Goal: Task Accomplishment & Management: Complete application form

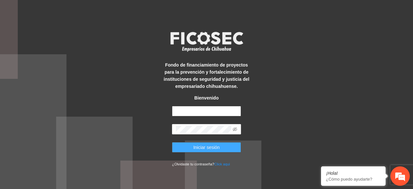
type input "**********"
click at [210, 147] on span "Iniciar sesión" at bounding box center [206, 147] width 26 height 7
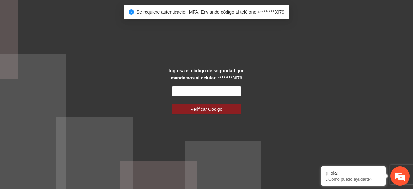
click at [222, 92] on input "text" at bounding box center [206, 91] width 69 height 10
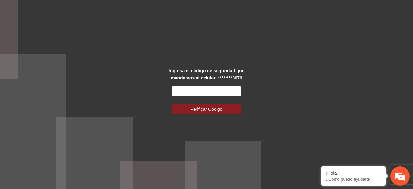
click at [208, 89] on input "text" at bounding box center [206, 91] width 69 height 10
type input "******"
click at [172, 104] on button "Verificar Código" at bounding box center [206, 109] width 69 height 10
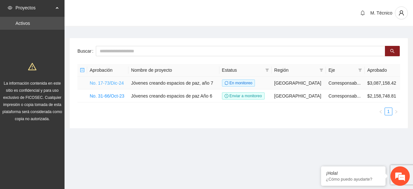
click at [114, 81] on link "No. 17-73/Dic-24" at bounding box center [107, 82] width 34 height 5
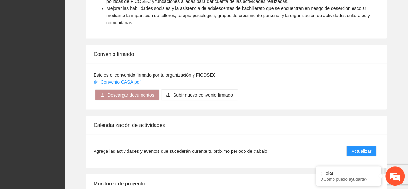
scroll to position [604, 0]
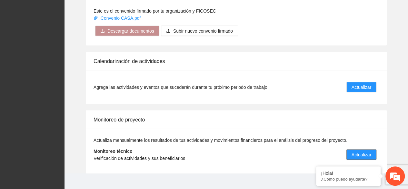
click at [355, 151] on span "Actualizar" at bounding box center [362, 154] width 20 height 7
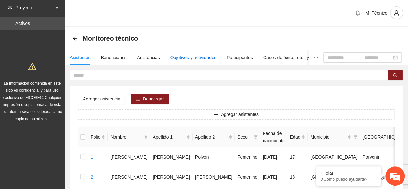
click at [195, 56] on div "Objetivos y actividades" at bounding box center [193, 57] width 46 height 7
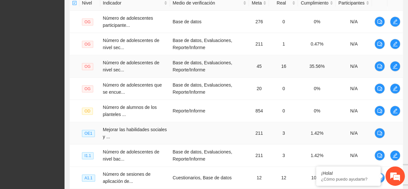
scroll to position [271, 0]
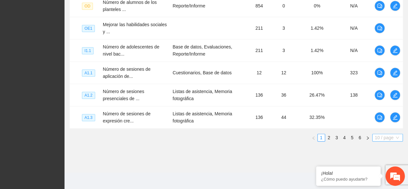
click at [376, 135] on span "10 / page" at bounding box center [387, 137] width 25 height 7
click at [0, 0] on em at bounding box center [0, 0] width 0 height 0
click at [384, 134] on span "10 / page" at bounding box center [387, 137] width 25 height 7
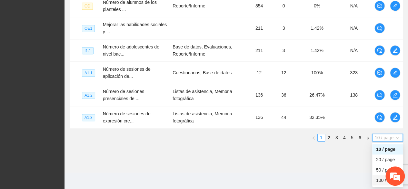
click at [377, 177] on div "100 / page" at bounding box center [387, 179] width 23 height 7
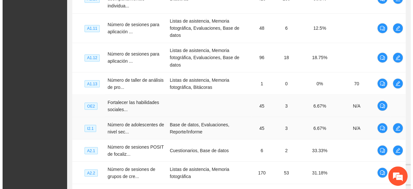
scroll to position [529, 0]
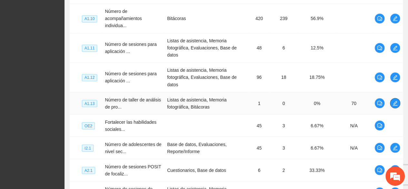
click at [394, 104] on button "button" at bounding box center [395, 103] width 10 height 10
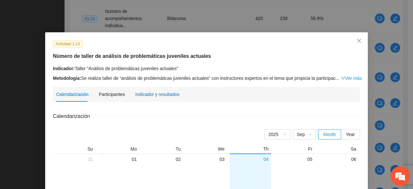
click at [165, 93] on div "Indicador y resultados" at bounding box center [157, 94] width 44 height 7
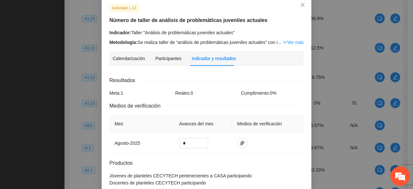
scroll to position [70, 0]
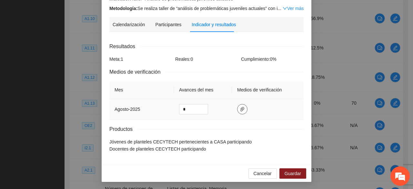
click at [239, 105] on button "button" at bounding box center [242, 109] width 10 height 10
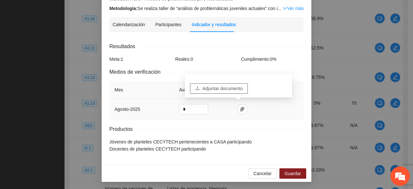
click at [206, 85] on span "Adjuntar documento" at bounding box center [222, 88] width 40 height 7
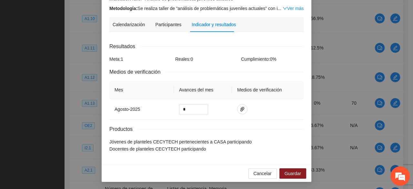
click at [231, 122] on div "Resultados Meta: 1 Reales: 0 Cumplimiento: 0 % Medios de verificación Mes Avanc…" at bounding box center [206, 97] width 194 height 110
click at [189, 107] on input "*" at bounding box center [193, 109] width 28 height 10
type input "*"
click at [240, 111] on icon "paper-clip" at bounding box center [242, 108] width 5 height 5
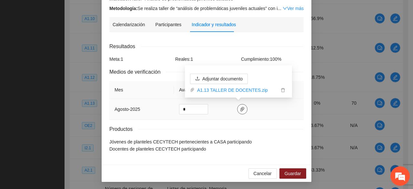
click at [240, 107] on icon "paper-clip" at bounding box center [242, 109] width 4 height 5
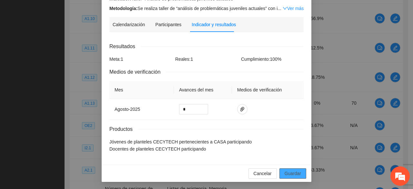
click at [289, 170] on span "Guardar" at bounding box center [293, 173] width 16 height 7
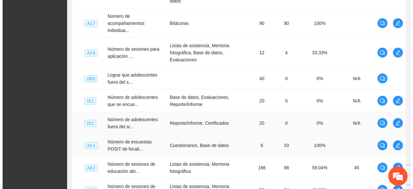
scroll to position [851, 0]
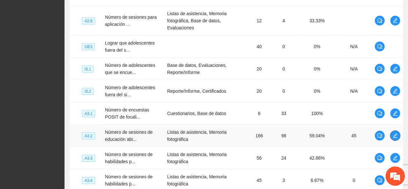
click at [393, 133] on icon "edit" at bounding box center [395, 135] width 5 height 5
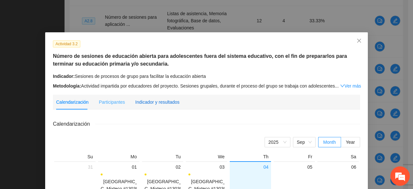
click at [163, 105] on div "Indicador y resultados" at bounding box center [157, 101] width 44 height 7
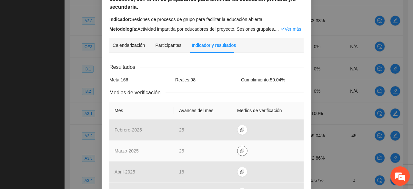
scroll to position [226, 0]
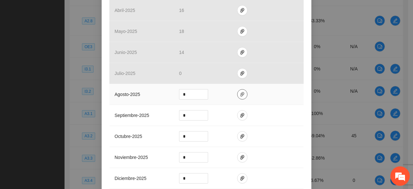
click at [240, 93] on icon "paper-clip" at bounding box center [242, 94] width 4 height 5
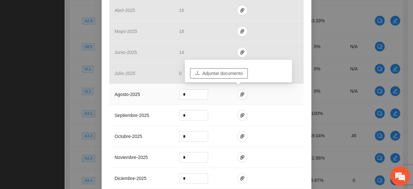
click at [234, 72] on span "Adjuntar documento" at bounding box center [222, 73] width 40 height 7
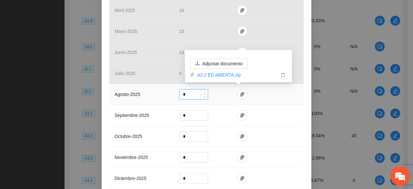
click at [189, 93] on input "*" at bounding box center [193, 94] width 28 height 10
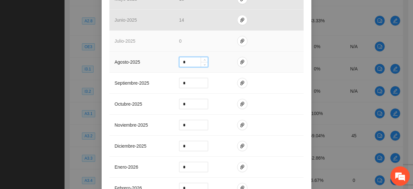
scroll to position [258, 0]
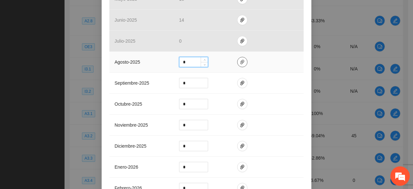
type input "*"
click at [240, 61] on icon "paper-clip" at bounding box center [242, 61] width 5 height 5
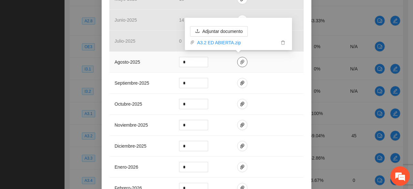
click at [240, 61] on icon "paper-clip" at bounding box center [242, 61] width 5 height 5
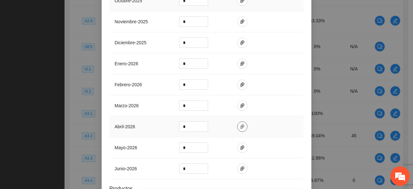
scroll to position [419, 0]
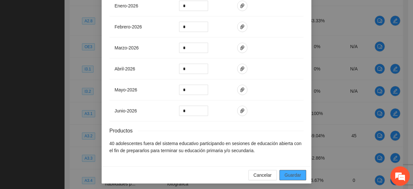
click at [285, 171] on span "Guardar" at bounding box center [293, 174] width 16 height 7
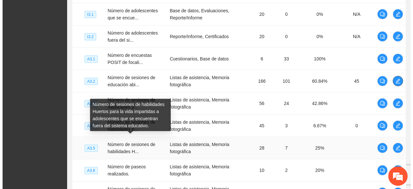
scroll to position [916, 0]
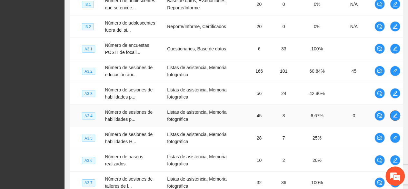
click at [397, 113] on icon "edit" at bounding box center [395, 115] width 5 height 5
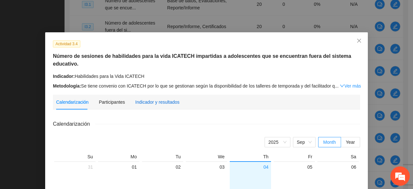
click at [159, 98] on div "Indicador y resultados" at bounding box center [157, 101] width 44 height 7
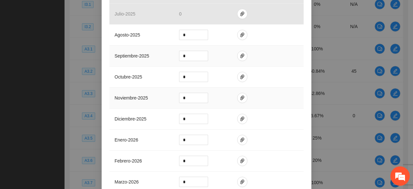
scroll to position [161, 0]
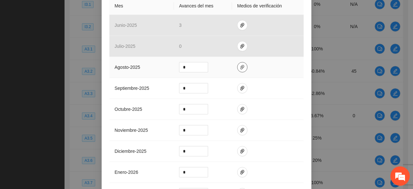
click at [237, 63] on button "button" at bounding box center [242, 67] width 10 height 10
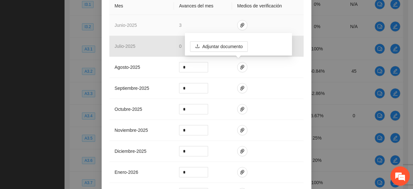
click at [287, 23] on td at bounding box center [268, 25] width 72 height 21
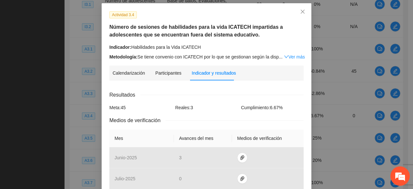
scroll to position [97, 0]
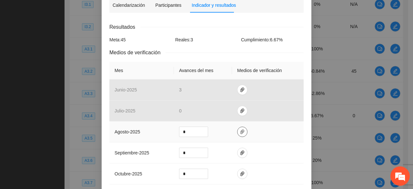
click at [240, 129] on icon "paper-clip" at bounding box center [242, 131] width 5 height 5
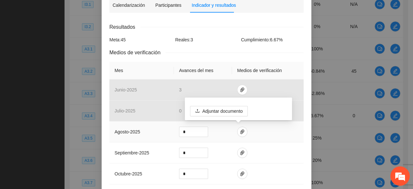
click at [231, 105] on div "Adjuntar documento" at bounding box center [238, 108] width 107 height 23
click at [232, 109] on span "Adjuntar documento" at bounding box center [222, 110] width 40 height 7
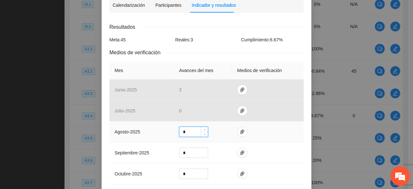
click at [189, 132] on input "*" at bounding box center [193, 132] width 28 height 10
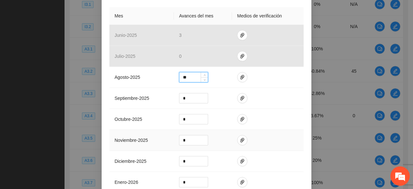
scroll to position [161, 0]
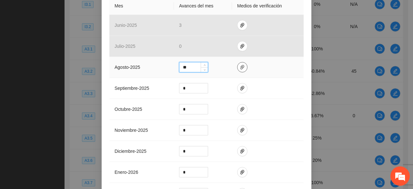
type input "**"
click at [241, 63] on button "button" at bounding box center [242, 67] width 10 height 10
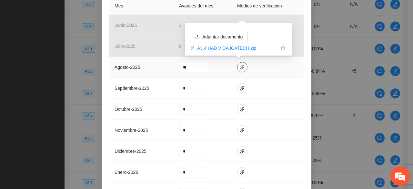
click at [240, 67] on icon "paper-clip" at bounding box center [242, 67] width 5 height 5
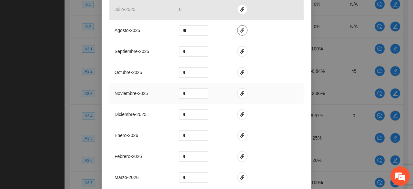
scroll to position [328, 0]
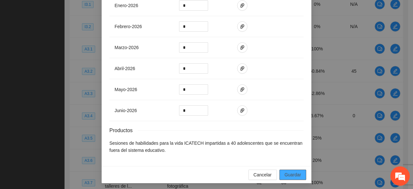
click at [287, 169] on button "Guardar" at bounding box center [292, 174] width 27 height 10
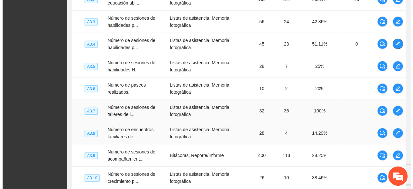
scroll to position [1013, 0]
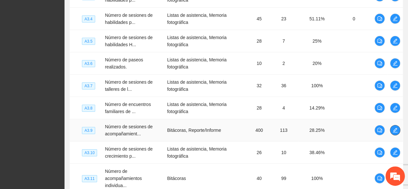
click at [393, 127] on icon "edit" at bounding box center [395, 129] width 5 height 5
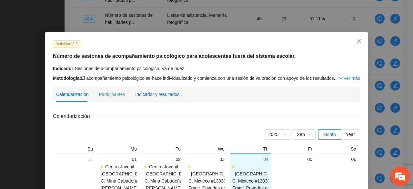
click at [156, 95] on div "Indicador y resultados" at bounding box center [157, 94] width 44 height 7
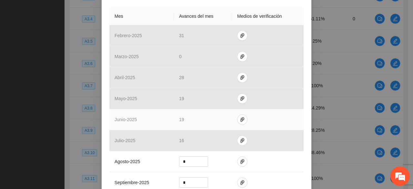
scroll to position [161, 0]
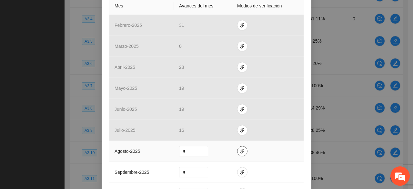
click at [240, 150] on icon "paper-clip" at bounding box center [242, 151] width 4 height 5
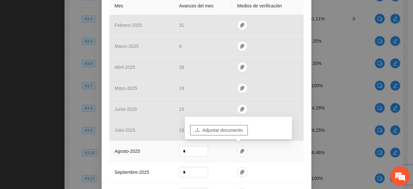
click at [224, 130] on span "Adjuntar documento" at bounding box center [222, 129] width 40 height 7
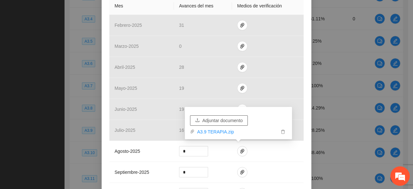
click at [190, 115] on button "Adjuntar documento" at bounding box center [219, 120] width 58 height 10
click at [193, 151] on input "*" at bounding box center [193, 151] width 28 height 10
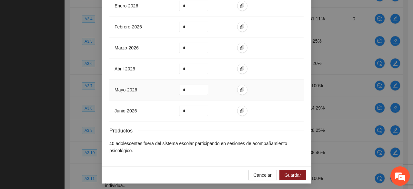
scroll to position [282, 0]
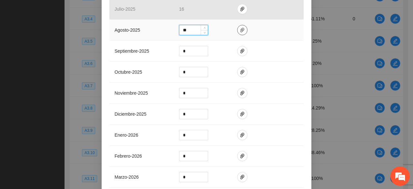
type input "**"
click at [240, 29] on icon "paper-clip" at bounding box center [242, 29] width 5 height 5
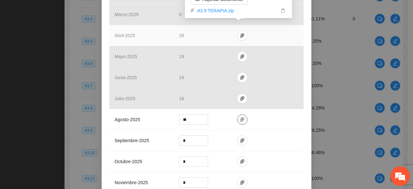
scroll to position [185, 0]
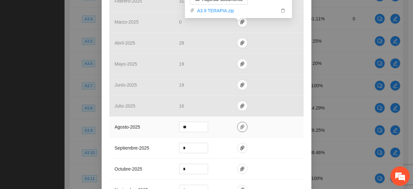
click at [240, 124] on icon "paper-clip" at bounding box center [242, 126] width 5 height 5
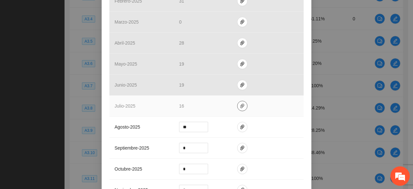
click at [240, 103] on icon "paper-clip" at bounding box center [242, 105] width 5 height 5
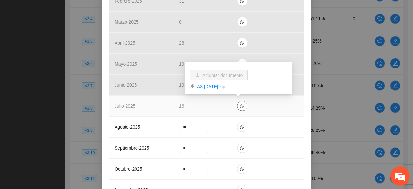
click at [240, 104] on icon "paper-clip" at bounding box center [242, 105] width 5 height 5
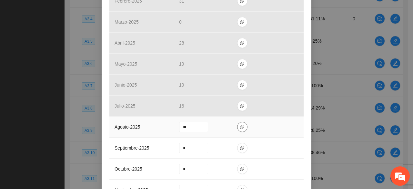
click at [240, 125] on icon "paper-clip" at bounding box center [242, 126] width 5 height 5
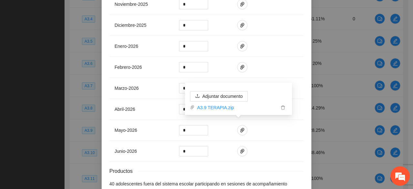
scroll to position [411, 0]
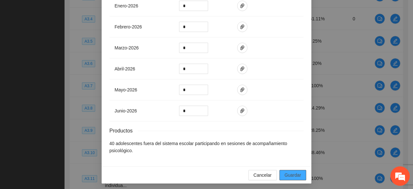
click at [287, 172] on span "Guardar" at bounding box center [293, 174] width 16 height 7
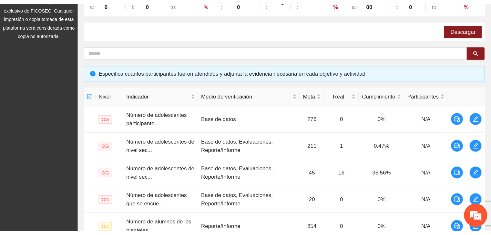
scroll to position [0, 0]
